Goal: Information Seeking & Learning: Learn about a topic

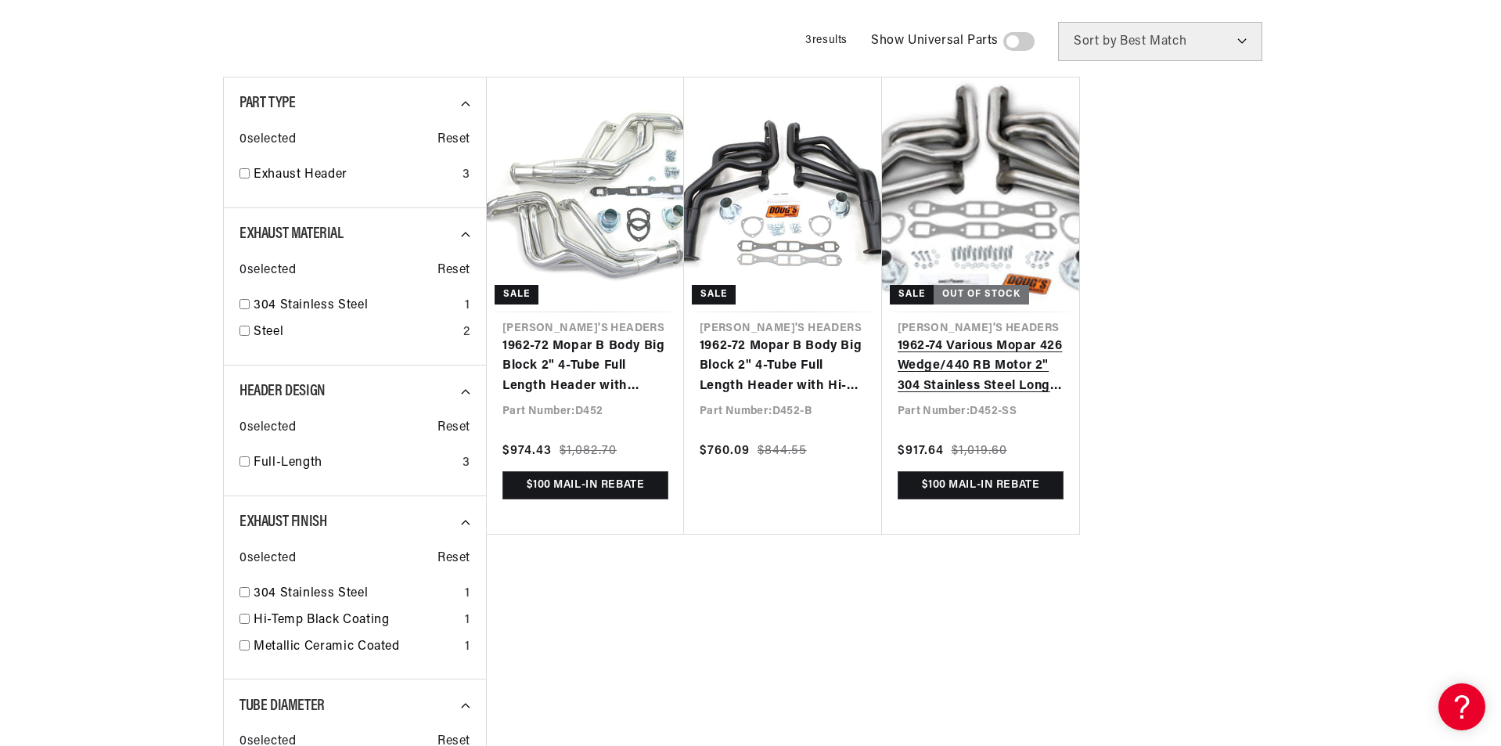
click at [976, 373] on link "1962-74 Various Mopar 426 Wedge/440 RB Motor 2" 304 Stainless Steel Long Tube H…" at bounding box center [981, 367] width 167 height 60
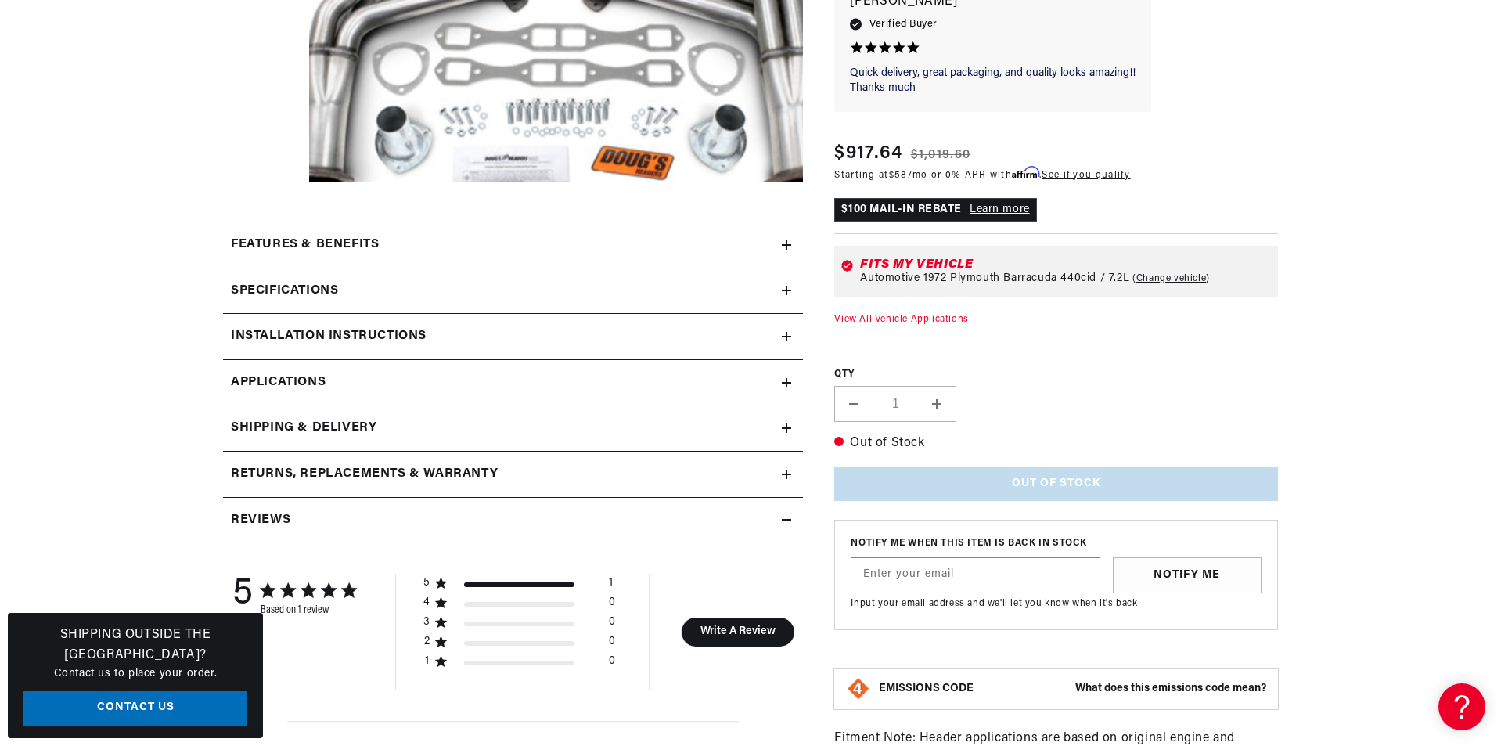
scroll to position [0, 837]
click at [787, 360] on link "Applications" at bounding box center [513, 383] width 580 height 46
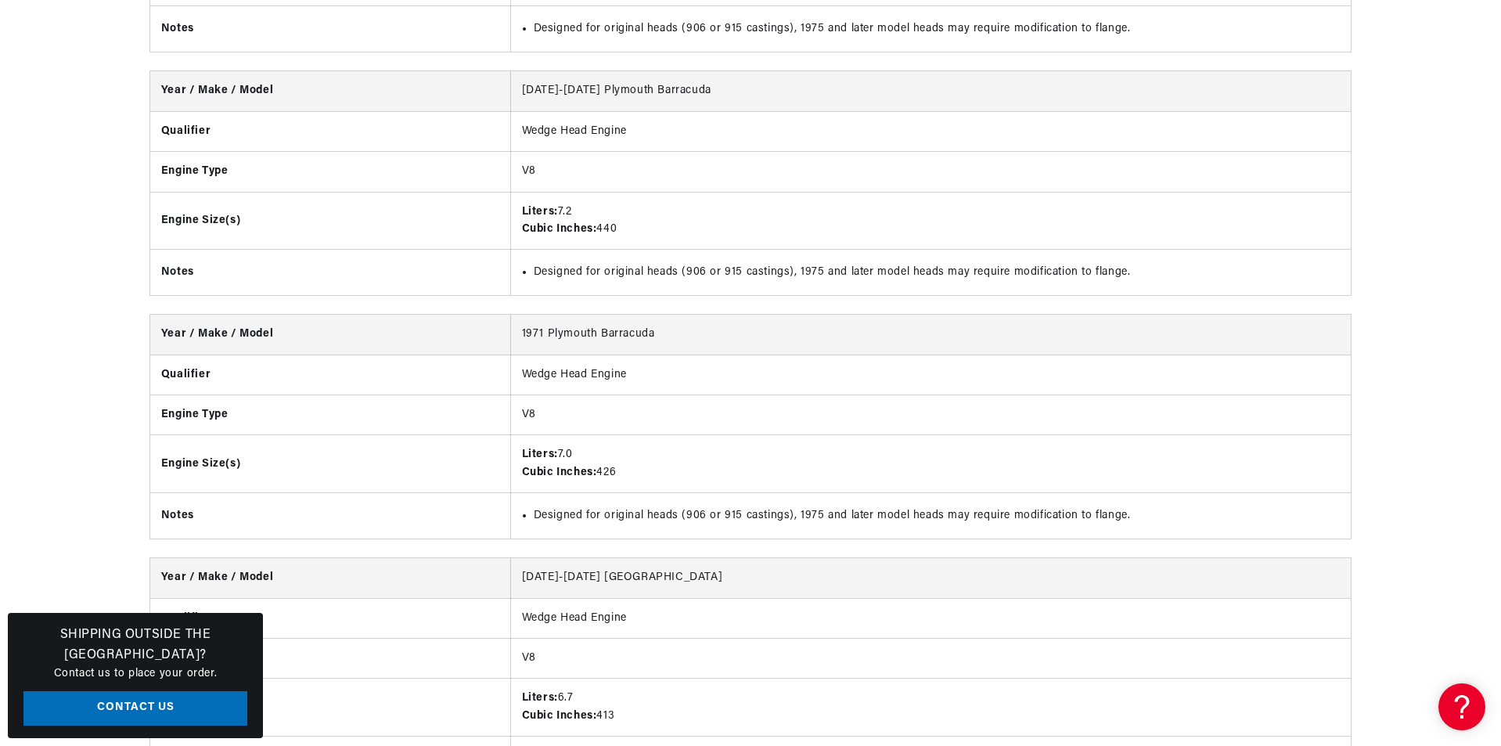
scroll to position [0, 1673]
drag, startPoint x: 789, startPoint y: 250, endPoint x: 1049, endPoint y: 243, distance: 260.0
click at [1047, 250] on td "Designed for original heads (906 or 915 castings), 1975 and later model heads m…" at bounding box center [930, 272] width 841 height 45
click at [1072, 264] on li "Designed for original heads (906 or 915 castings), 1975 and later model heads m…" at bounding box center [937, 272] width 807 height 17
drag, startPoint x: 1091, startPoint y: 253, endPoint x: 800, endPoint y: 249, distance: 291.2
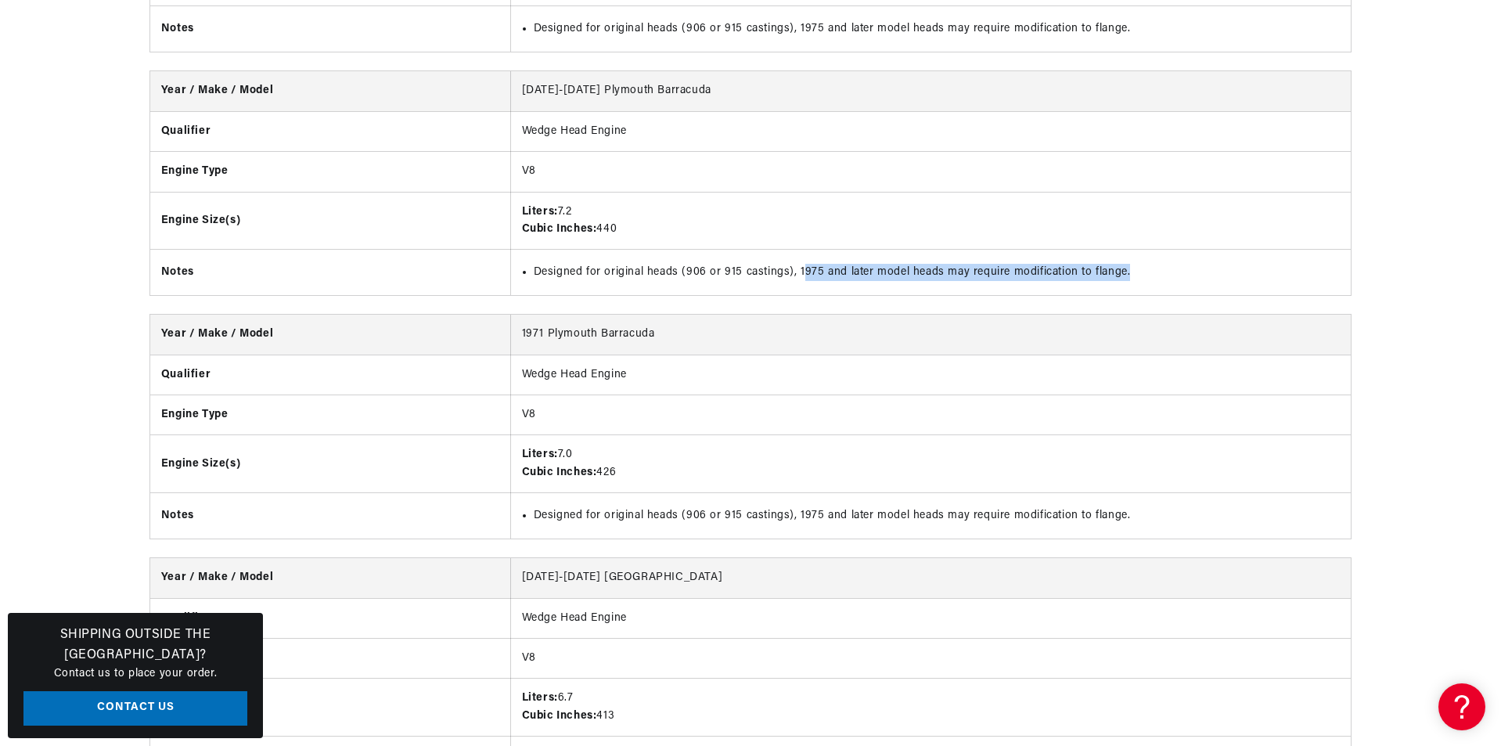
click at [800, 264] on li "Designed for original heads (906 or 915 castings), 1975 and later model heads m…" at bounding box center [937, 272] width 807 height 17
click at [763, 264] on li "Designed for original heads (906 or 915 castings), 1975 and later model heads m…" at bounding box center [937, 272] width 807 height 17
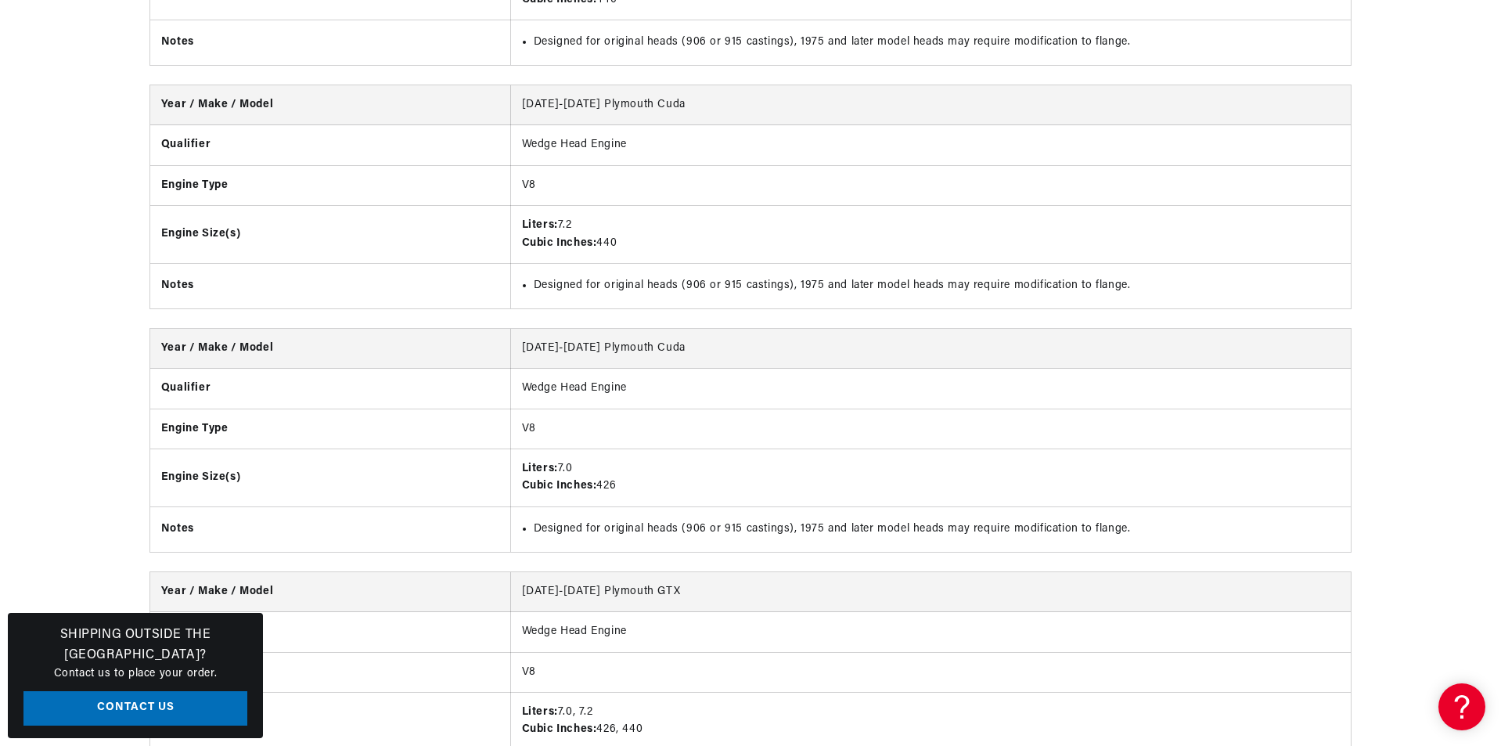
scroll to position [0, 0]
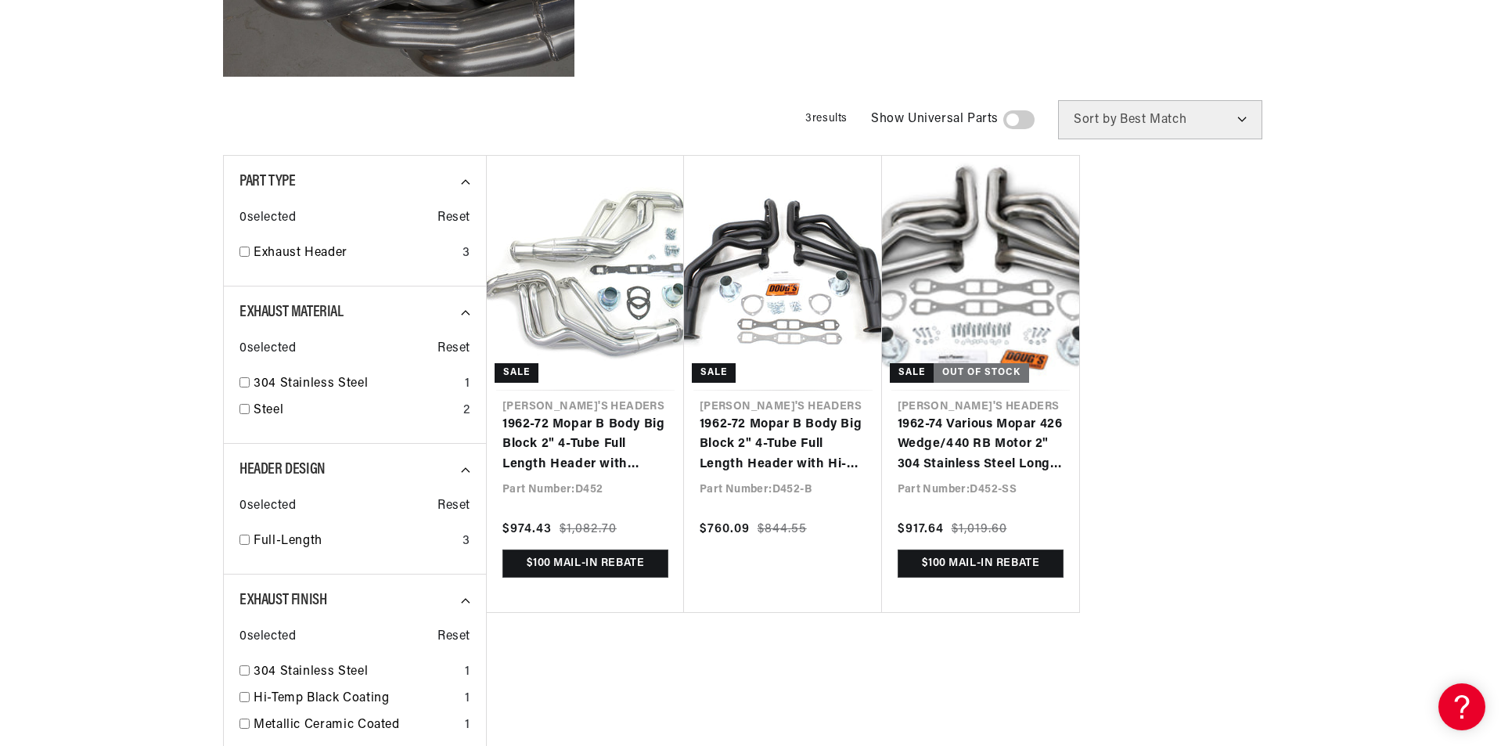
scroll to position [0, 837]
click at [593, 415] on link "1962-72 Mopar B Body Big Block 2" 4-Tube Full Length Header with Metallic Ceram…" at bounding box center [586, 445] width 166 height 60
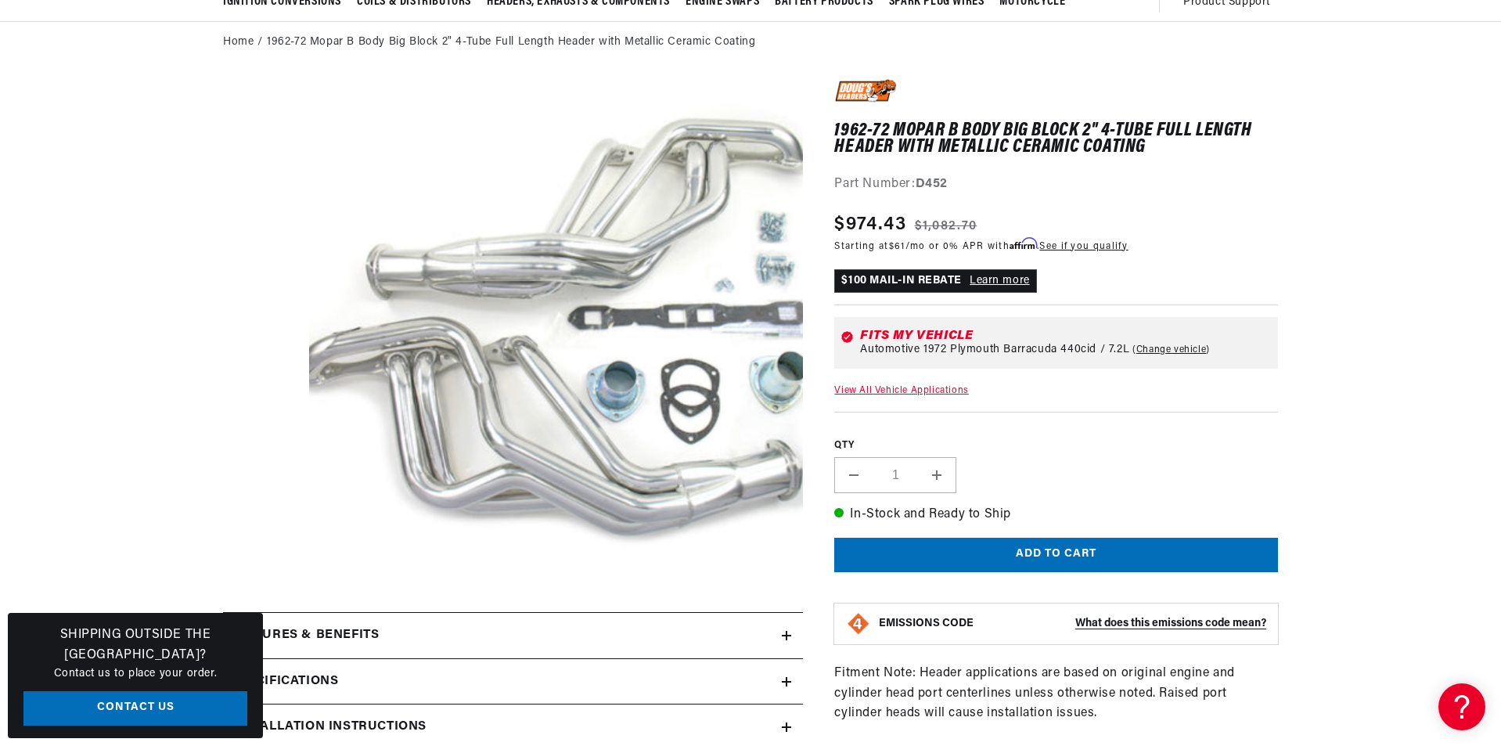
scroll to position [243, 0]
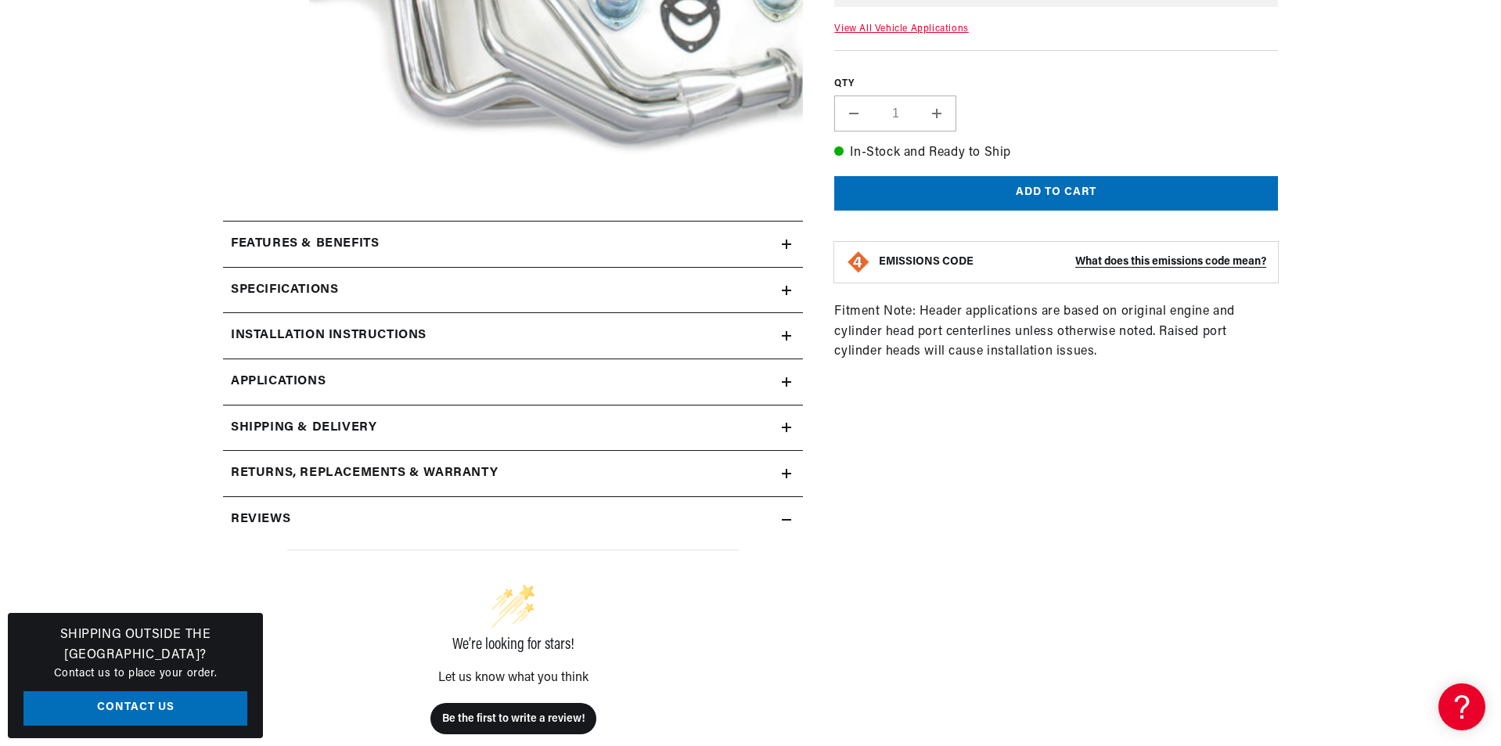
click at [268, 370] on link "Applications" at bounding box center [513, 382] width 580 height 46
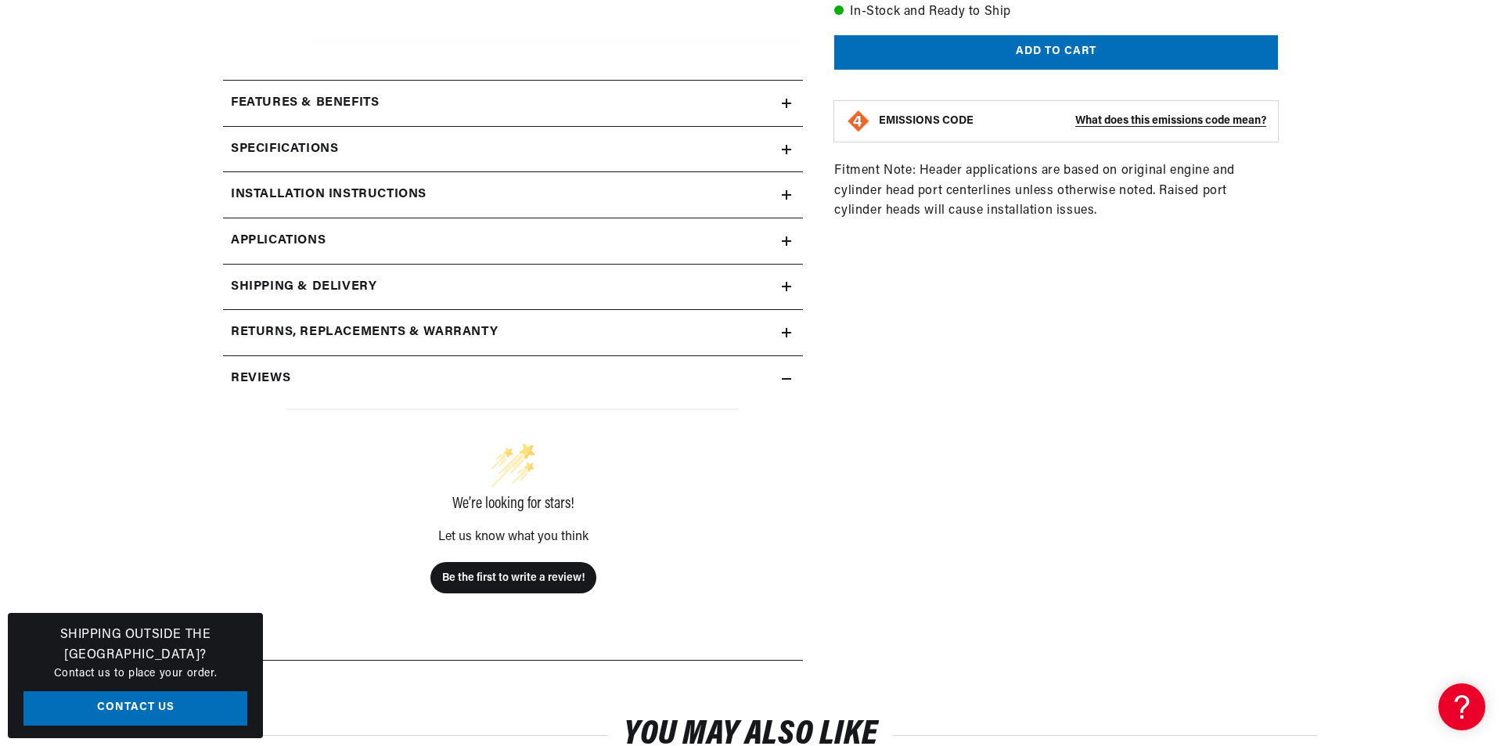
scroll to position [704, 0]
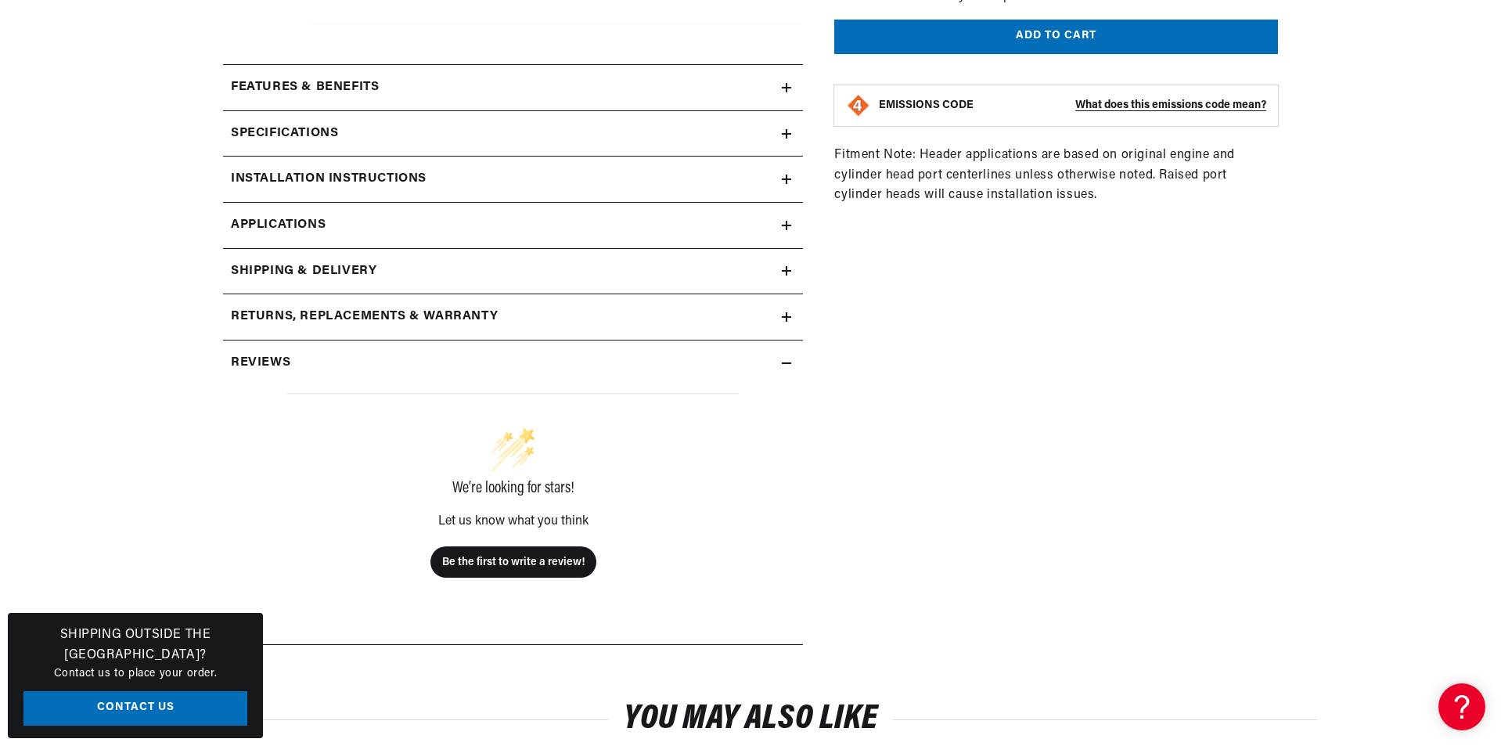
click at [780, 362] on div "Reviews" at bounding box center [502, 363] width 559 height 20
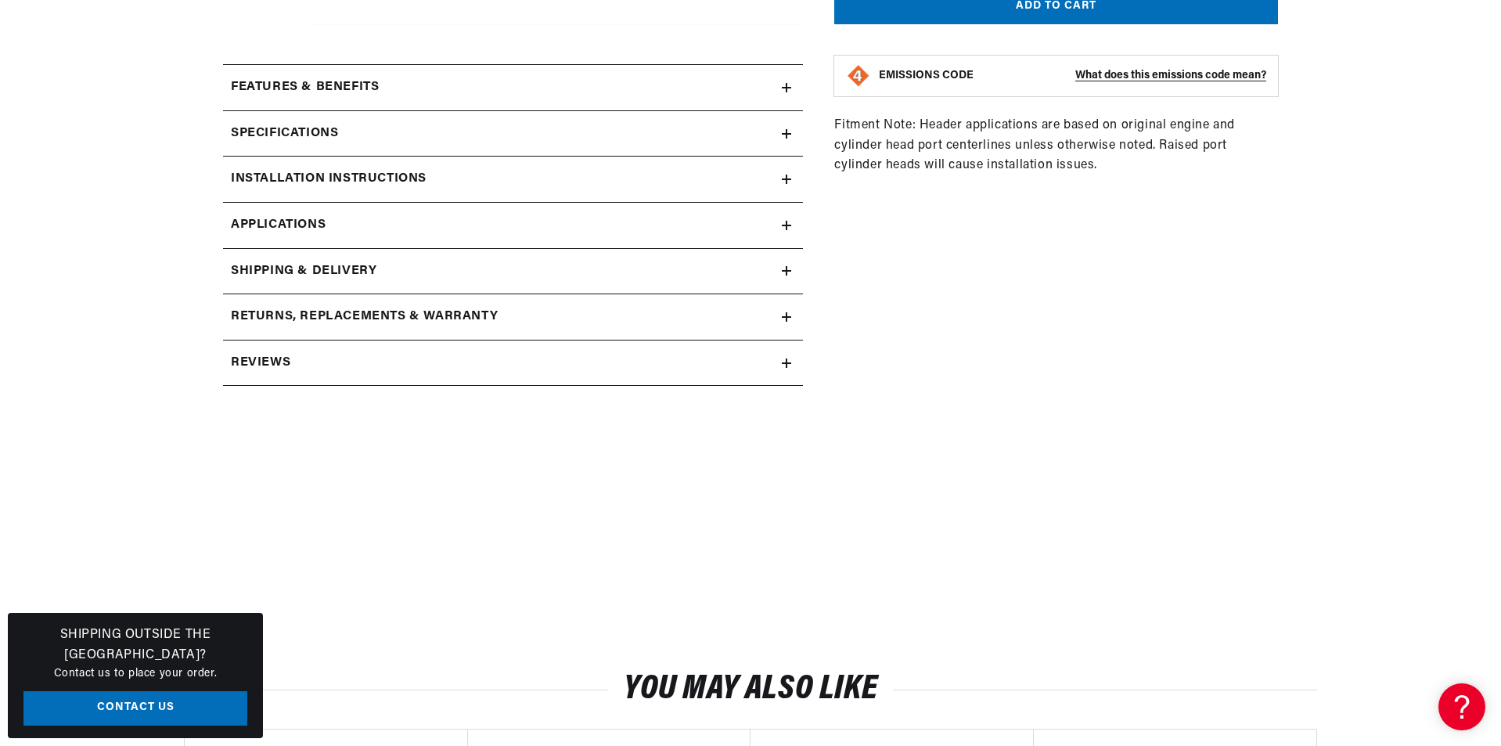
click at [780, 362] on div "Reviews" at bounding box center [502, 363] width 559 height 20
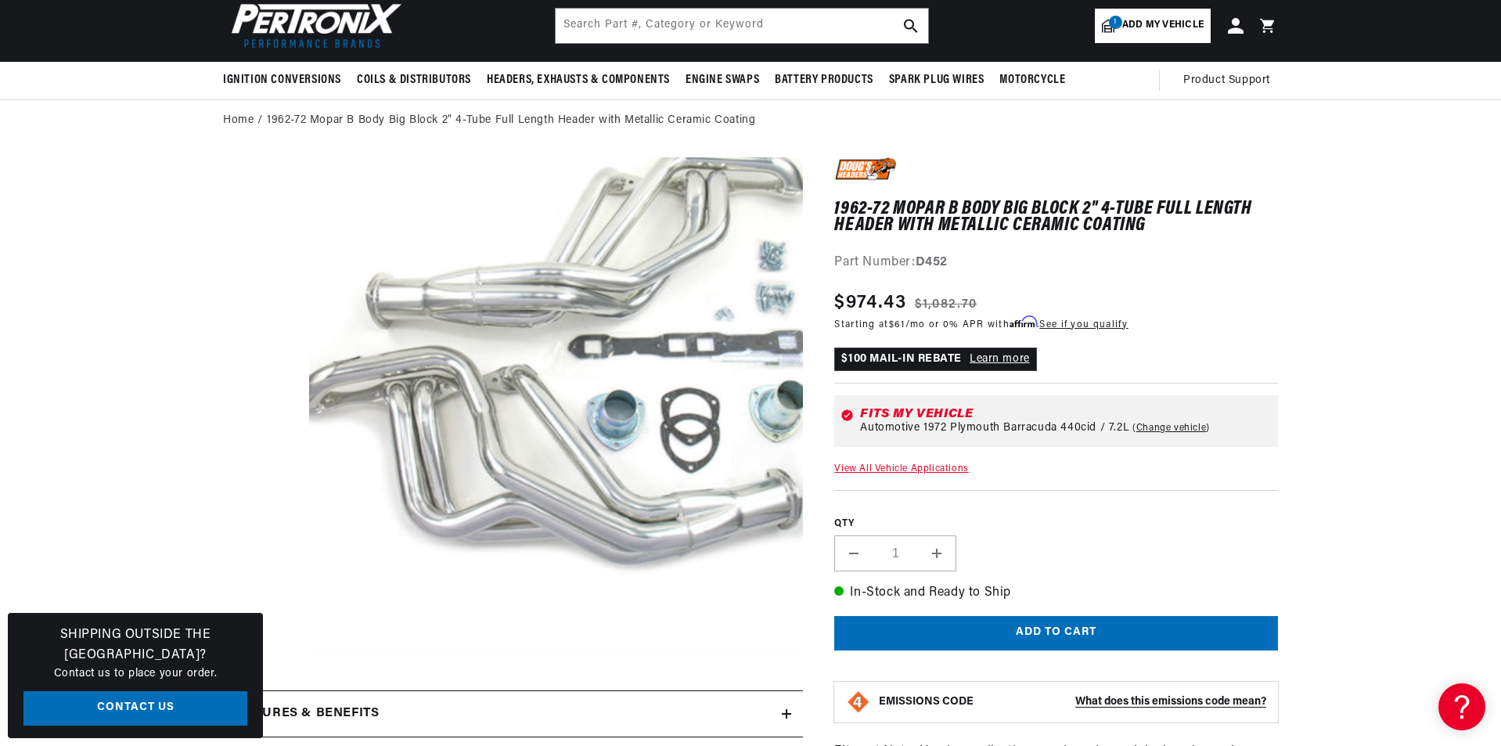
scroll to position [0, 837]
